Goal: Answer question/provide support: Participate in discussion

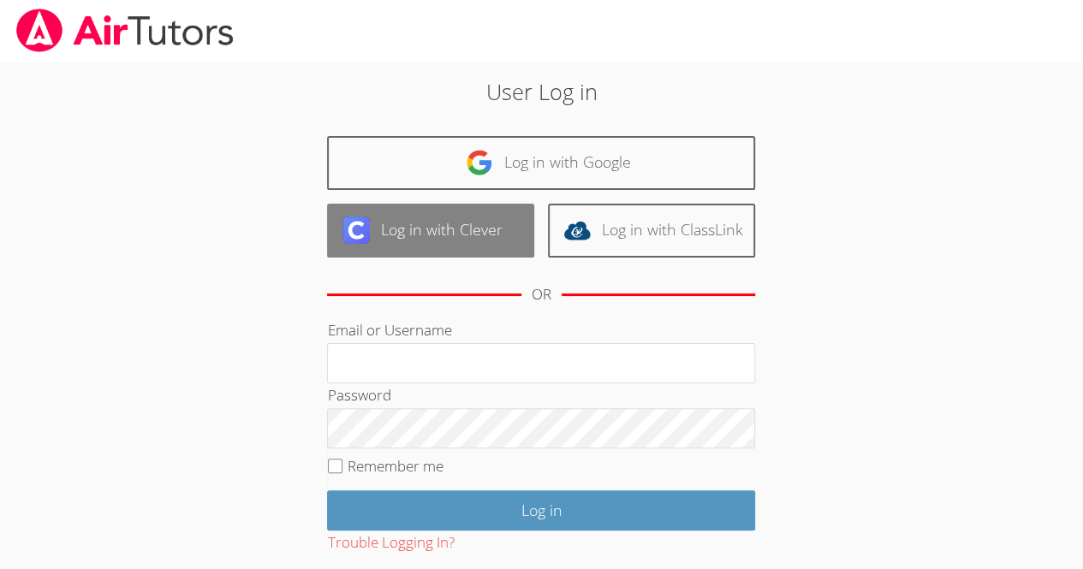
click at [485, 232] on link "Log in with Clever" at bounding box center [430, 231] width 207 height 54
click at [486, 249] on link "Log in with Clever" at bounding box center [430, 231] width 207 height 54
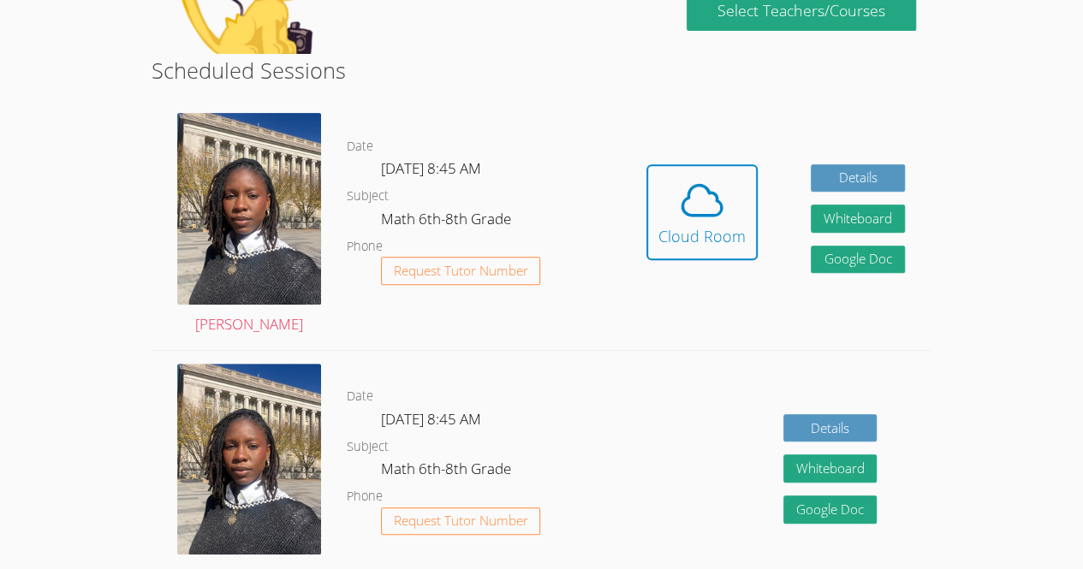
scroll to position [280, 0]
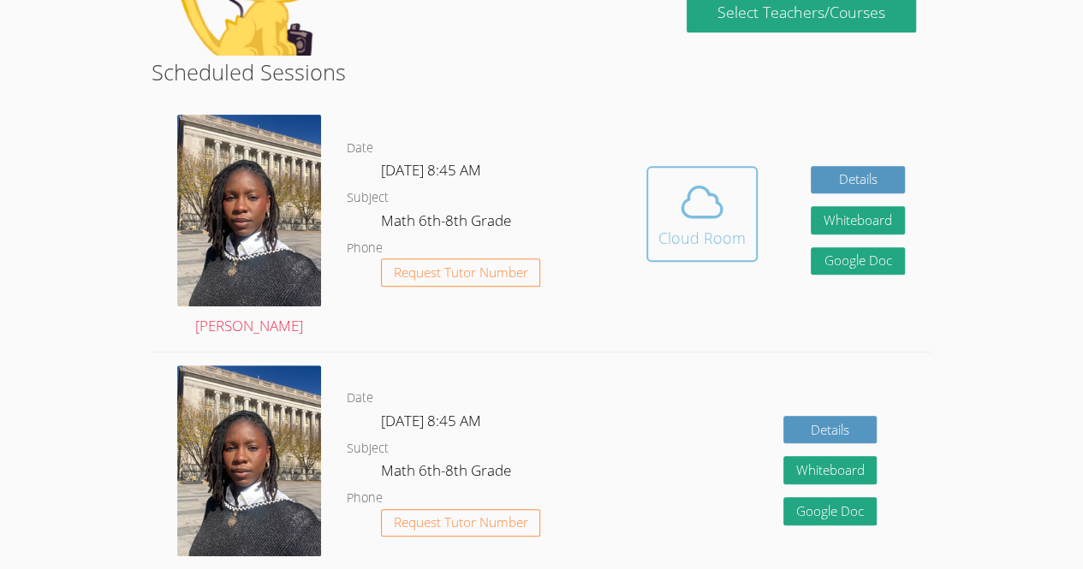
click at [711, 239] on div "Cloud Room" at bounding box center [701, 238] width 87 height 24
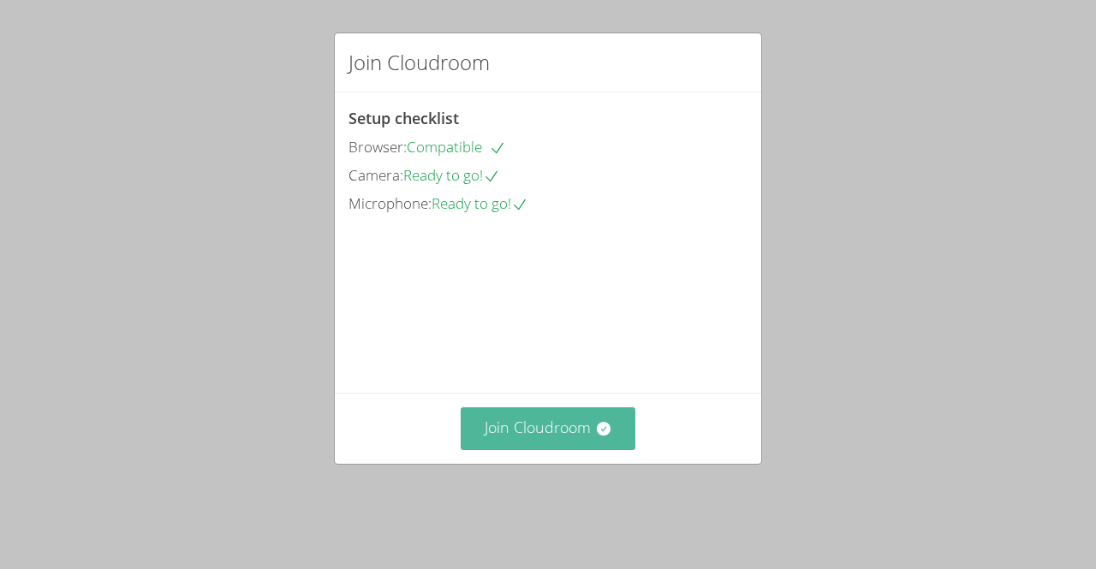
click at [538, 449] on button "Join Cloudroom" at bounding box center [549, 429] width 176 height 42
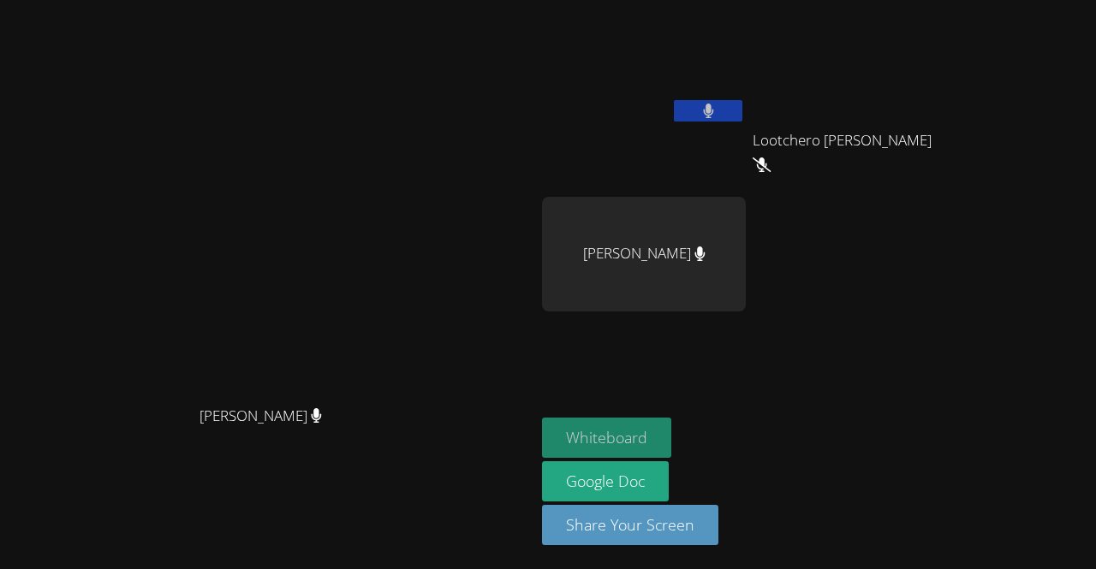
click at [562, 434] on button "Whiteboard" at bounding box center [606, 438] width 129 height 40
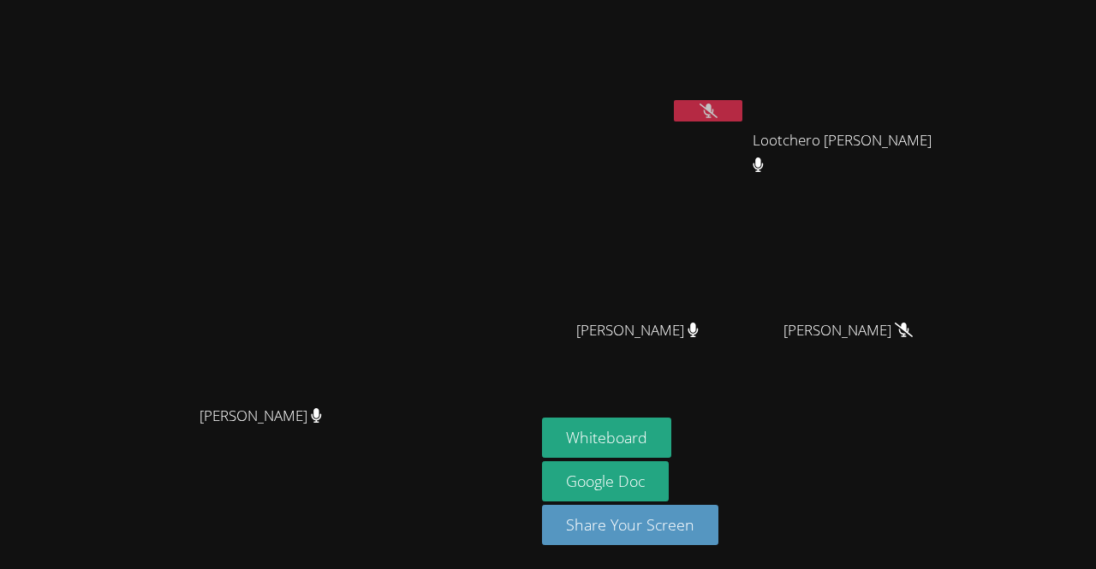
click at [742, 114] on button at bounding box center [708, 110] width 68 height 21
click at [674, 100] on button at bounding box center [708, 110] width 68 height 21
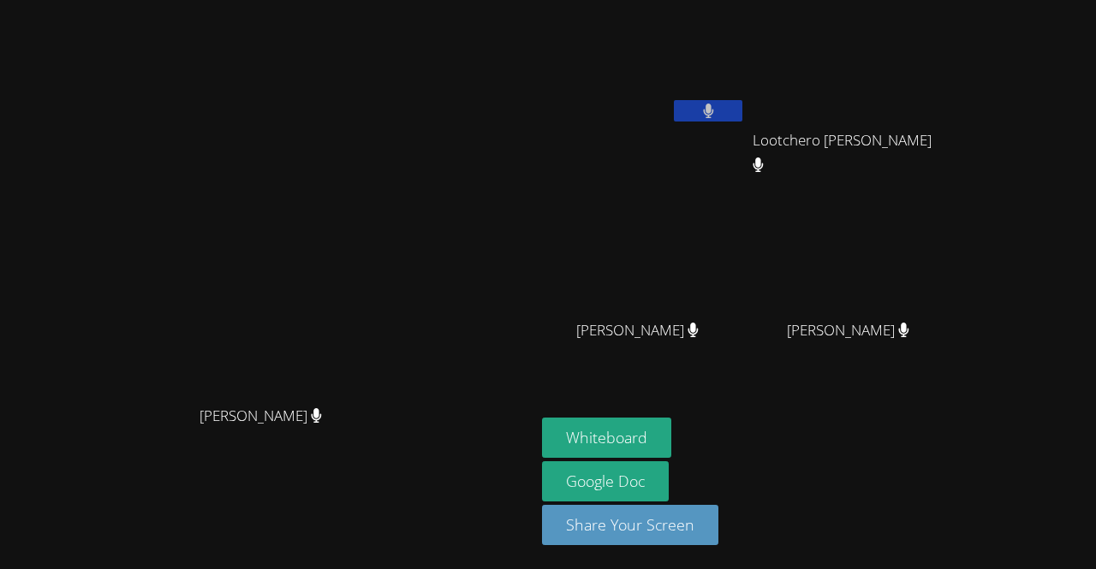
click at [674, 100] on button at bounding box center [708, 110] width 68 height 21
click at [717, 116] on icon at bounding box center [708, 111] width 18 height 15
click at [674, 100] on button at bounding box center [708, 110] width 68 height 21
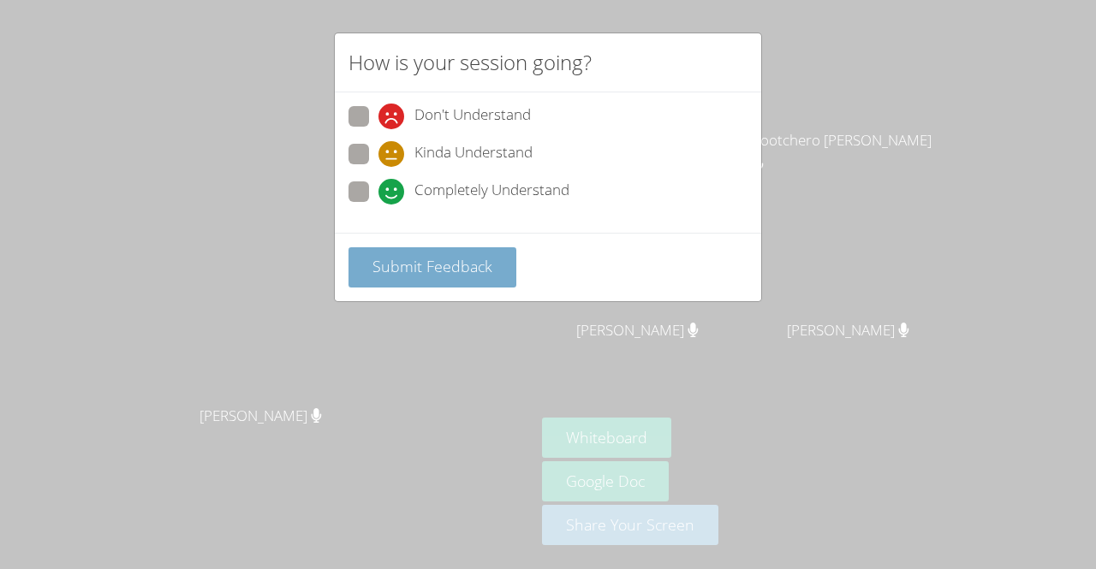
click at [481, 272] on span "Submit Feedback" at bounding box center [432, 266] width 120 height 21
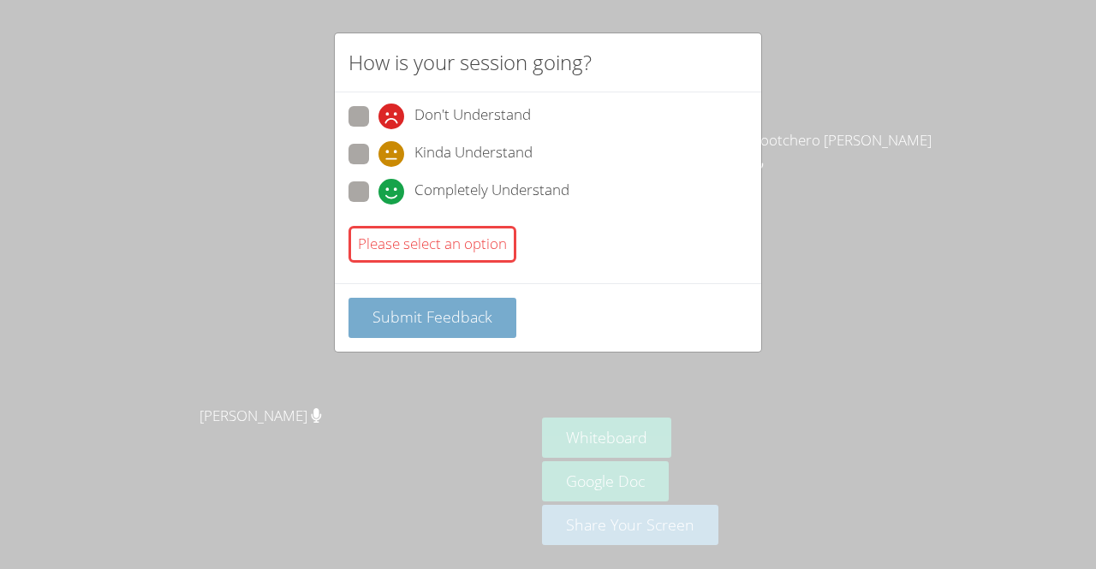
click at [462, 309] on span "Submit Feedback" at bounding box center [432, 317] width 120 height 21
drag, startPoint x: 462, startPoint y: 309, endPoint x: 446, endPoint y: 465, distance: 156.7
click at [446, 465] on div "How is your session going? Don't Understand Kinda Understand Completely Underst…" at bounding box center [548, 284] width 1096 height 569
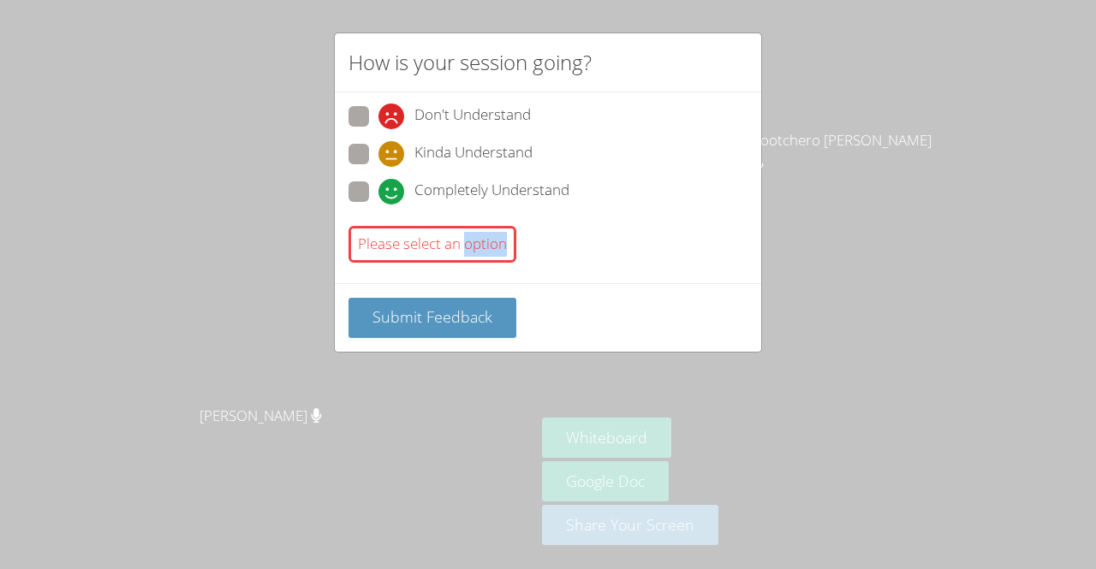
click at [446, 465] on div "How is your session going? Don't Understand Kinda Understand Completely Underst…" at bounding box center [548, 284] width 1096 height 569
drag, startPoint x: 446, startPoint y: 465, endPoint x: 517, endPoint y: 425, distance: 81.7
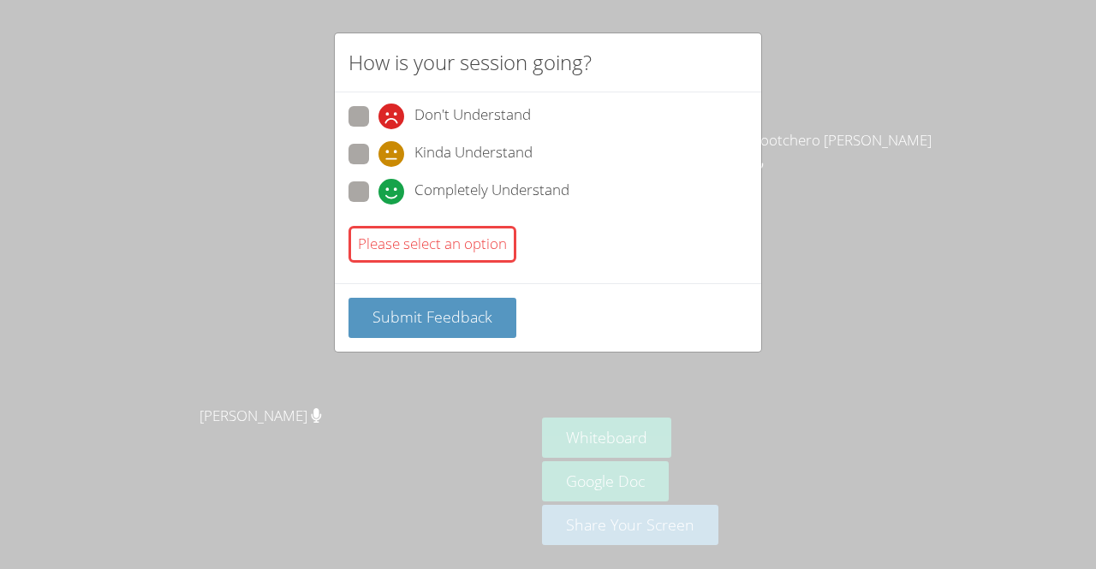
click at [517, 425] on div "How is your session going? Don't Understand Kinda Understand Completely Underst…" at bounding box center [548, 284] width 1096 height 569
click at [378, 167] on span at bounding box center [378, 167] width 0 height 0
click at [378, 148] on input "Kinda Understand" at bounding box center [385, 151] width 15 height 15
radio input "true"
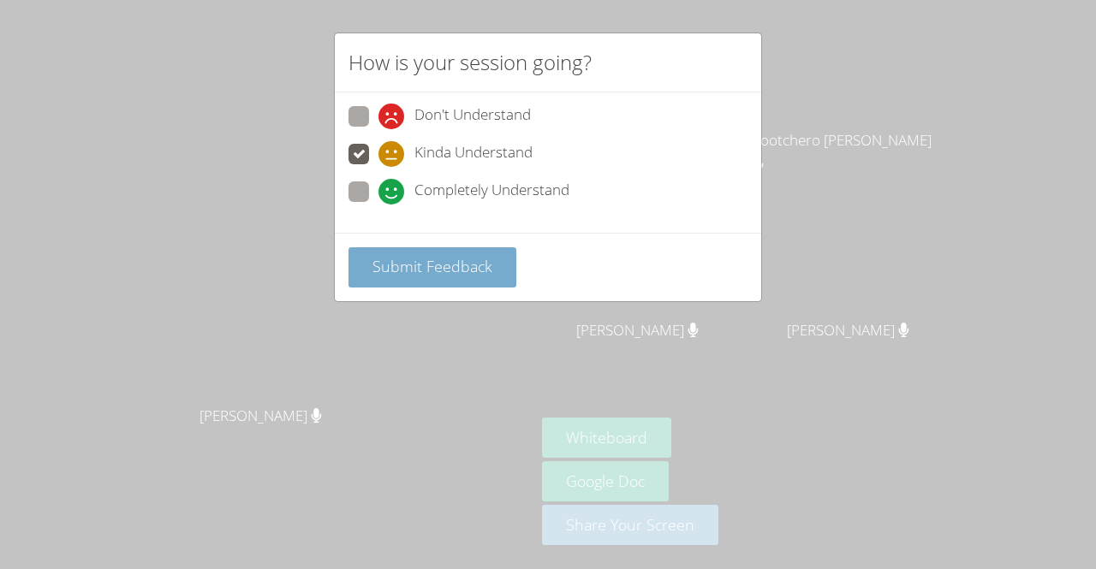
click at [437, 271] on span "Submit Feedback" at bounding box center [432, 266] width 120 height 21
